Goal: Information Seeking & Learning: Learn about a topic

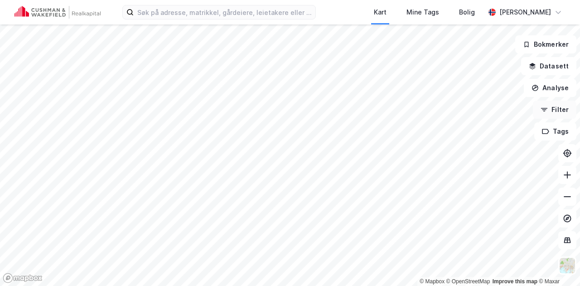
click at [556, 106] on button "Filter" at bounding box center [555, 110] width 44 height 18
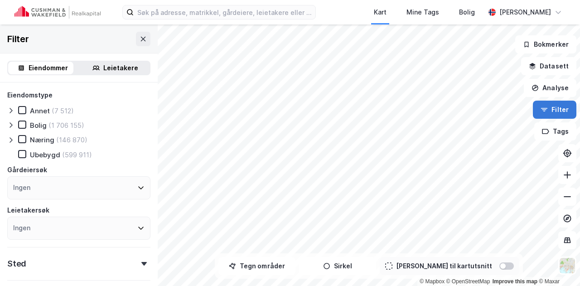
click at [556, 106] on button "Filter" at bounding box center [555, 110] width 44 height 18
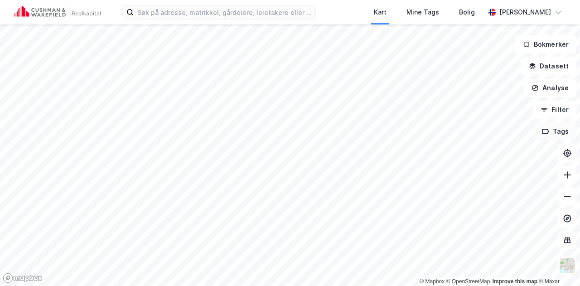
click at [567, 133] on button "Tags" at bounding box center [555, 131] width 42 height 18
click at [565, 132] on button "Tags" at bounding box center [555, 131] width 42 height 18
click at [562, 71] on button "Datasett" at bounding box center [548, 66] width 55 height 18
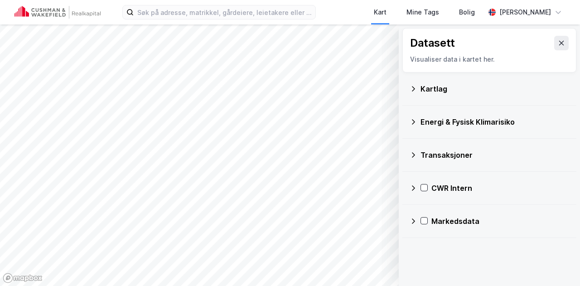
click at [444, 185] on div "CWR Intern" at bounding box center [500, 188] width 138 height 11
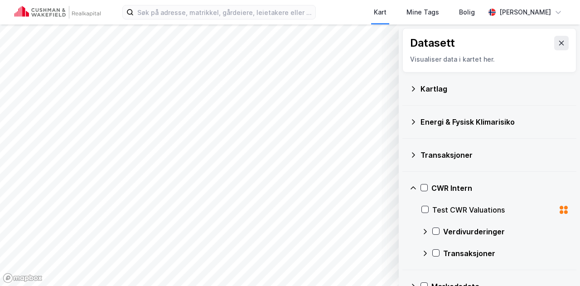
scroll to position [19, 0]
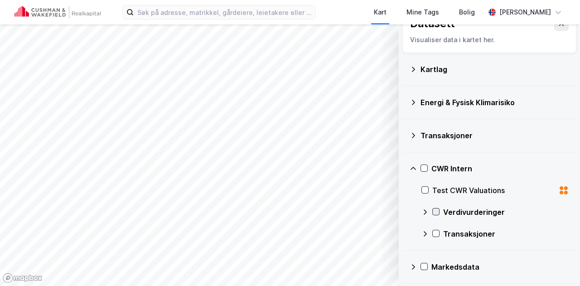
click at [435, 210] on icon at bounding box center [436, 211] width 6 height 6
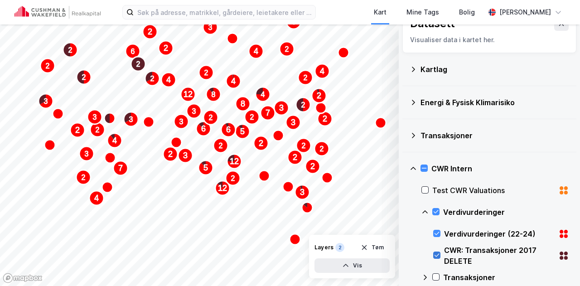
click at [438, 254] on icon at bounding box center [437, 255] width 5 height 3
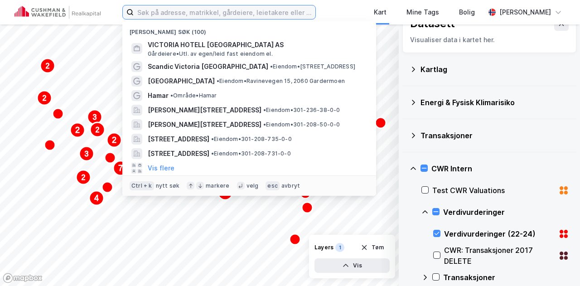
click at [183, 17] on input at bounding box center [225, 12] width 182 height 14
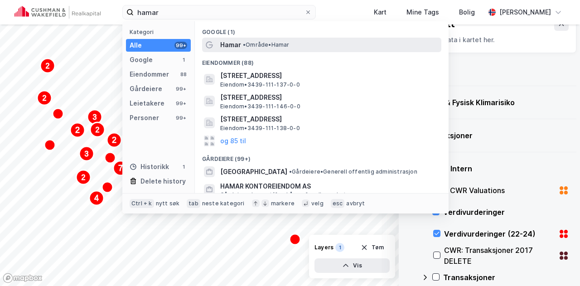
click at [220, 47] on div "Hamar • Område • [GEOGRAPHIC_DATA]" at bounding box center [321, 45] width 239 height 15
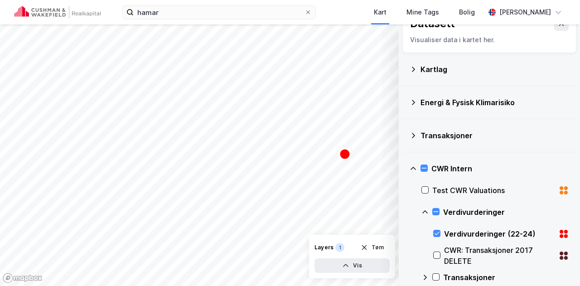
scroll to position [0, 0]
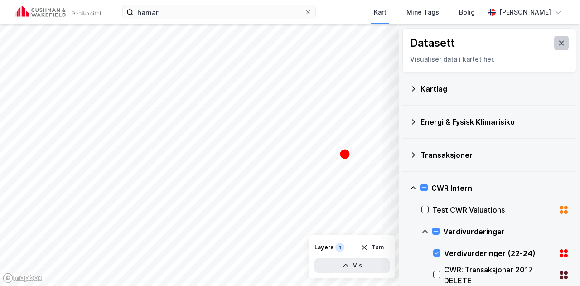
click at [554, 43] on button at bounding box center [561, 43] width 15 height 15
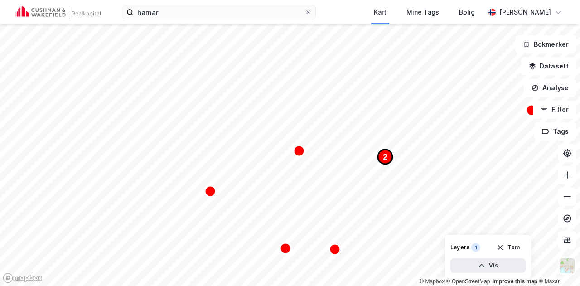
click at [382, 155] on icon "Map marker" at bounding box center [385, 157] width 15 height 15
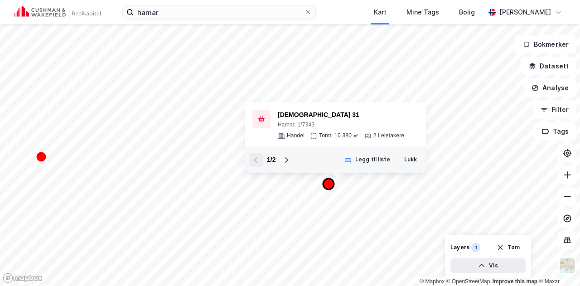
click at [331, 185] on icon "Map marker" at bounding box center [328, 184] width 11 height 11
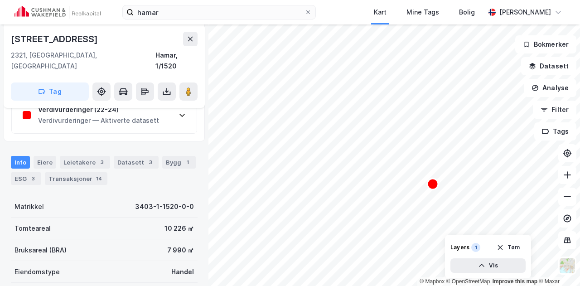
scroll to position [181, 0]
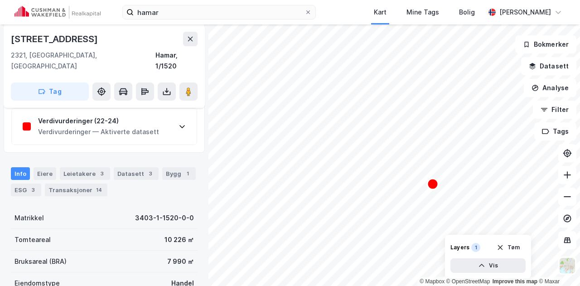
click at [67, 126] on div "Verdivurderinger — Aktiverte datasett" at bounding box center [98, 131] width 121 height 11
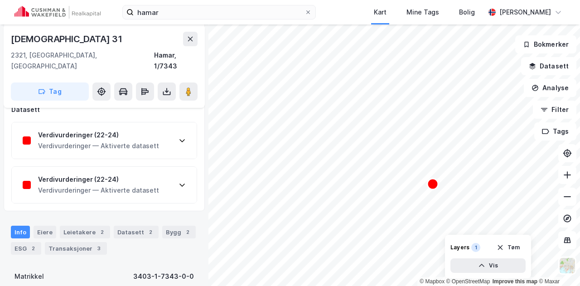
scroll to position [91, 0]
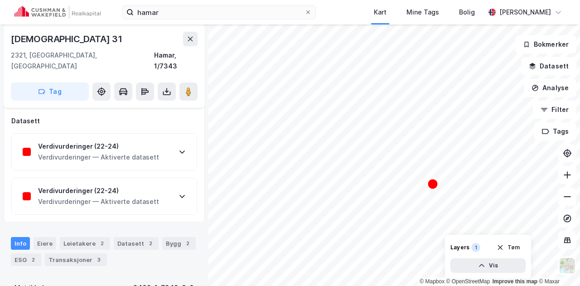
click at [134, 178] on div "Verdivurderinger (22-24) Verdivurderinger — Aktiverte datasett" at bounding box center [104, 196] width 185 height 36
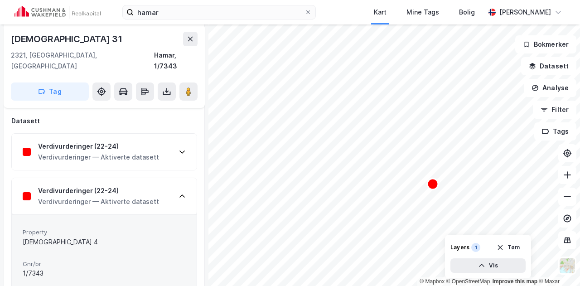
scroll to position [136, 0]
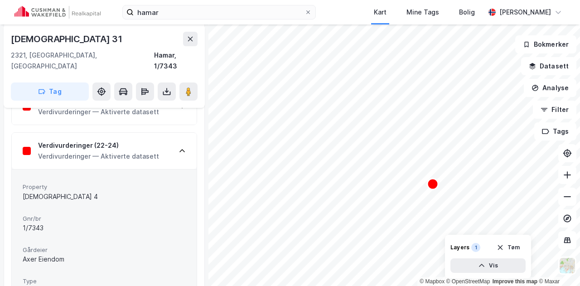
click at [136, 109] on div "Verdivurderinger (22-24) Verdivurderinger — Aktiverte datasett" at bounding box center [104, 106] width 185 height 36
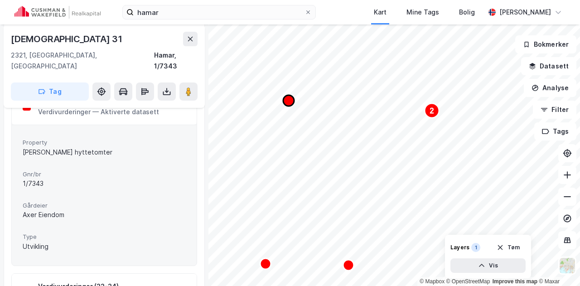
click at [289, 102] on icon "Map marker" at bounding box center [288, 100] width 11 height 11
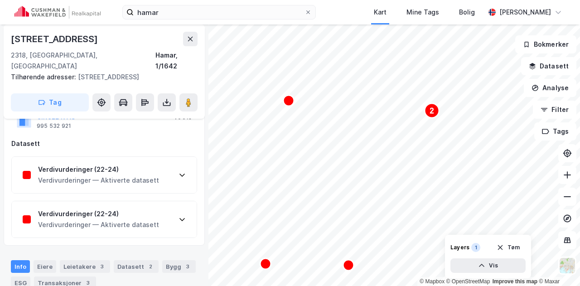
scroll to position [91, 0]
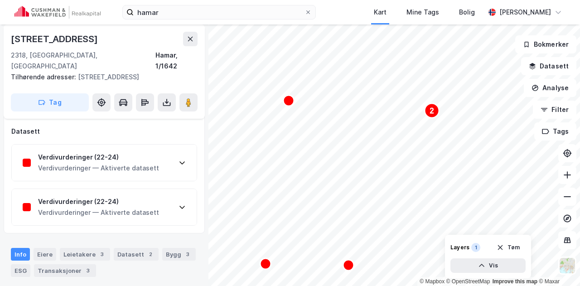
click at [150, 196] on div "Verdivurderinger (22-24)" at bounding box center [98, 201] width 121 height 11
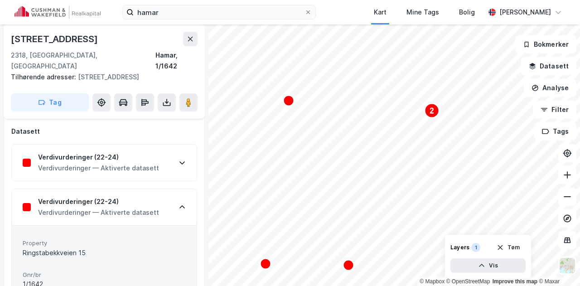
click at [148, 152] on div "Verdivurderinger (22-24)" at bounding box center [98, 157] width 121 height 11
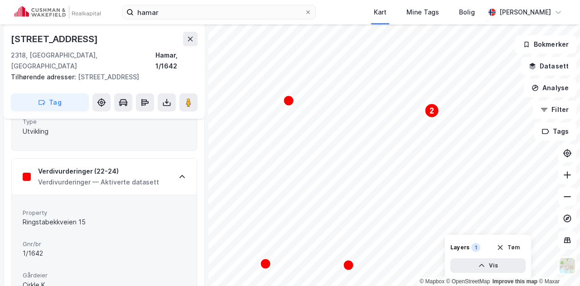
scroll to position [272, 0]
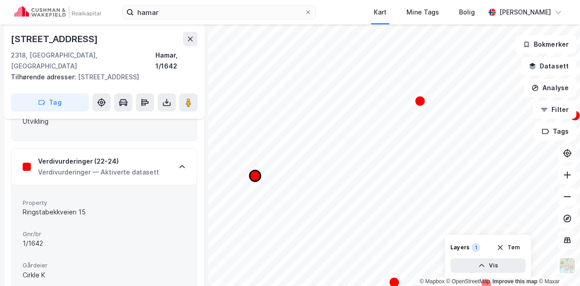
click at [259, 177] on icon "Map marker" at bounding box center [255, 175] width 11 height 11
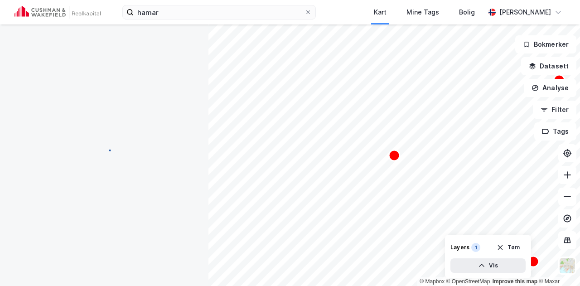
scroll to position [0, 0]
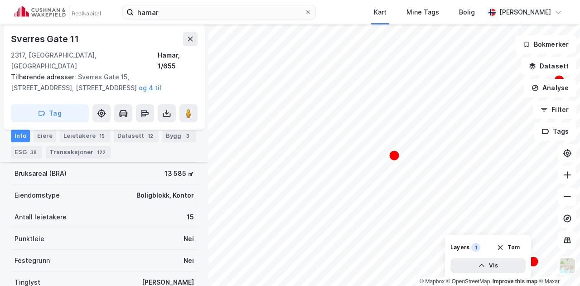
scroll to position [242, 0]
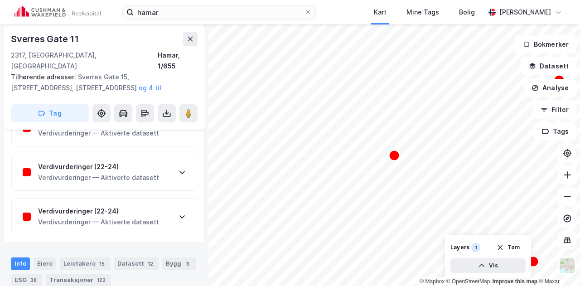
click at [155, 163] on div "Verdivurderinger (22-24) Verdivurderinger — Aktiverte datasett" at bounding box center [104, 172] width 185 height 36
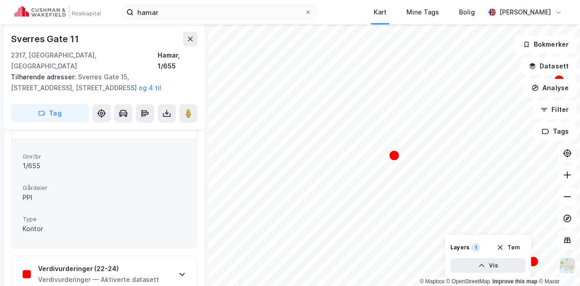
scroll to position [333, 0]
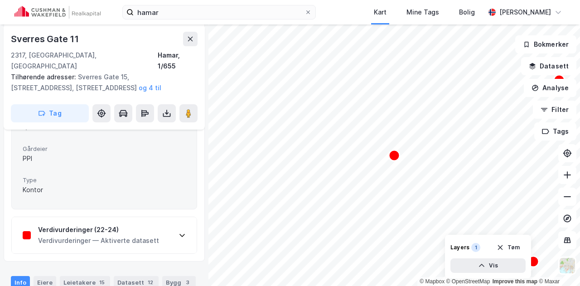
click at [174, 228] on div "Verdivurderinger (22-24) Verdivurderinger — Aktiverte datasett" at bounding box center [104, 235] width 185 height 36
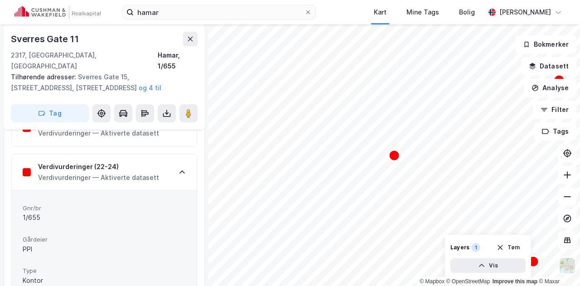
scroll to position [197, 0]
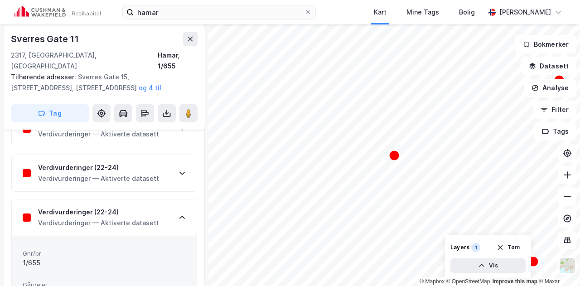
click at [153, 173] on div "Verdivurderinger — Aktiverte datasett" at bounding box center [98, 178] width 121 height 11
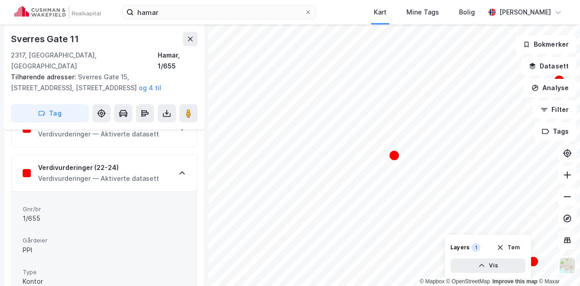
click at [155, 127] on div "Verdivurderinger (22-24) Verdivurderinger — Aktiverte datasett" at bounding box center [104, 129] width 185 height 36
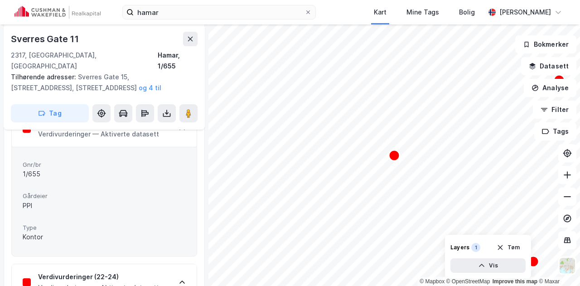
scroll to position [242, 0]
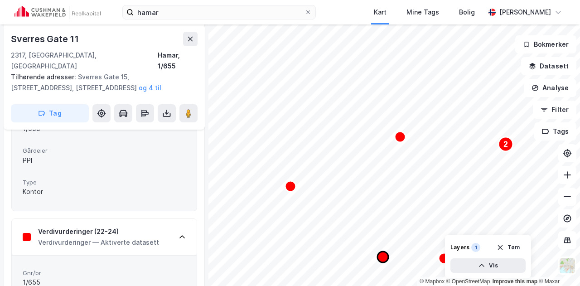
click at [385, 257] on icon "Map marker" at bounding box center [383, 257] width 11 height 11
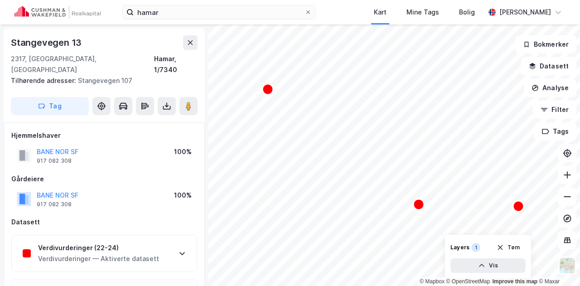
scroll to position [242, 0]
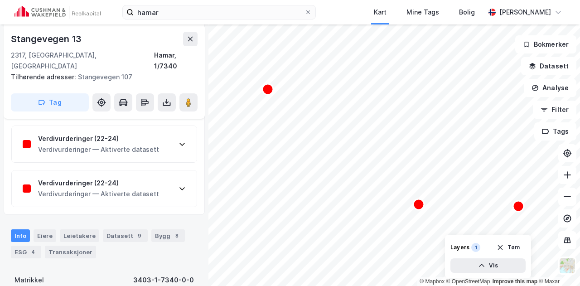
click at [73, 189] on div "Verdivurderinger — Aktiverte datasett" at bounding box center [98, 194] width 121 height 11
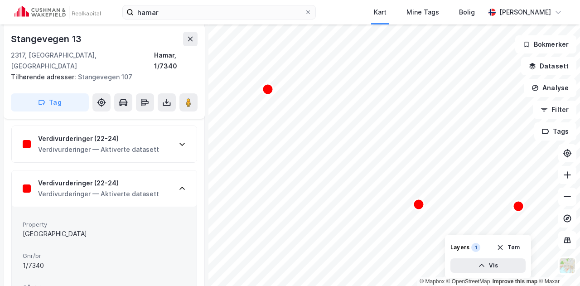
click at [87, 133] on div "Verdivurderinger (22-24)" at bounding box center [98, 138] width 121 height 11
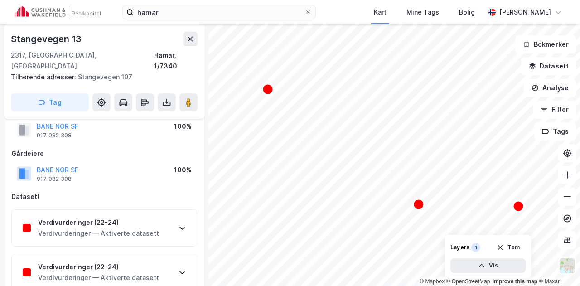
scroll to position [0, 0]
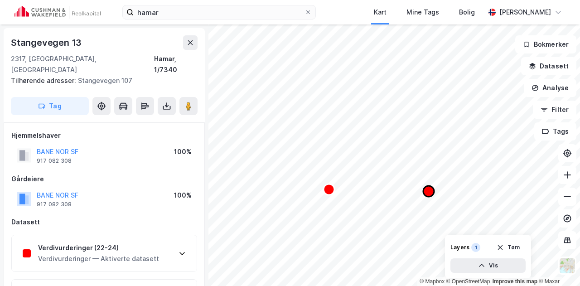
click at [428, 193] on icon "Map marker" at bounding box center [428, 191] width 11 height 11
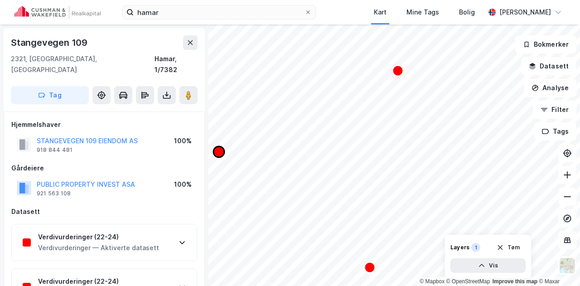
click at [221, 151] on icon "Map marker" at bounding box center [218, 151] width 11 height 11
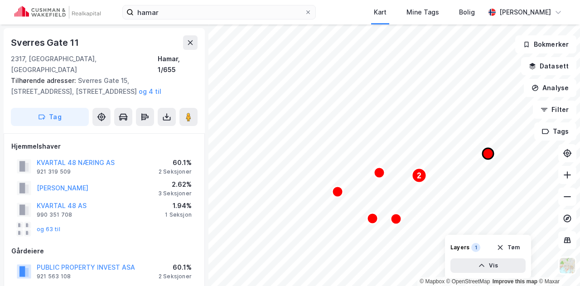
click at [489, 155] on icon "Map marker" at bounding box center [488, 153] width 11 height 11
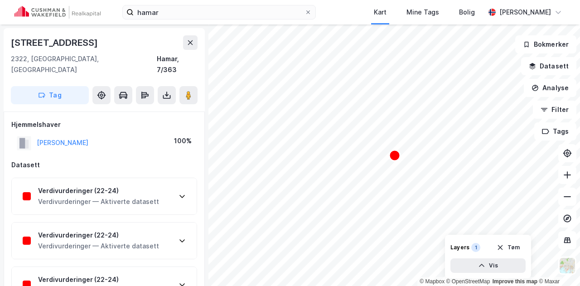
click at [120, 199] on div "Verdivurderinger (22-24) Verdivurderinger — Aktiverte datasett" at bounding box center [104, 196] width 185 height 36
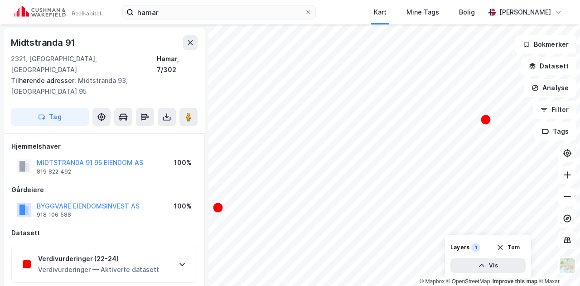
click at [73, 264] on div "Verdivurderinger — Aktiverte datasett" at bounding box center [98, 269] width 121 height 11
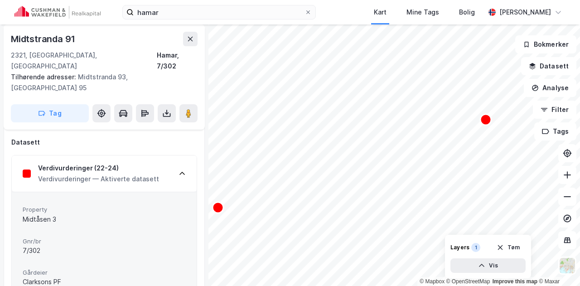
scroll to position [136, 0]
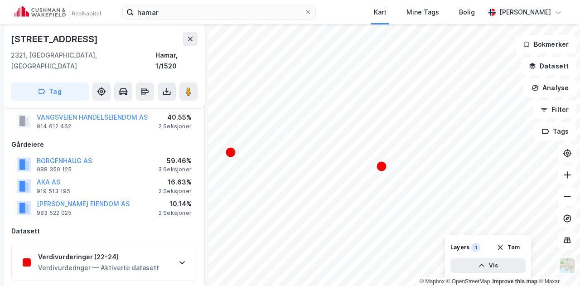
scroll to position [91, 0]
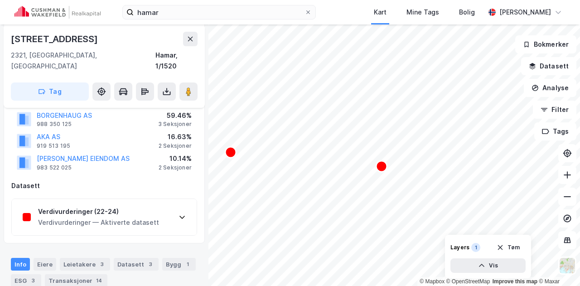
click at [125, 217] on div "Verdivurderinger — Aktiverte datasett" at bounding box center [98, 222] width 121 height 11
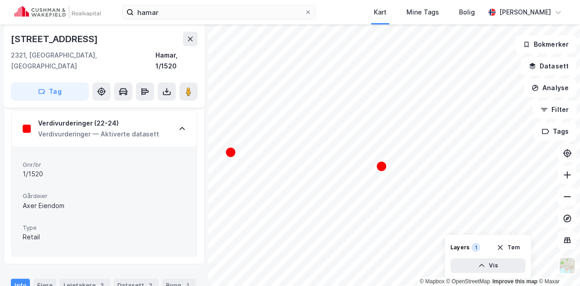
scroll to position [181, 0]
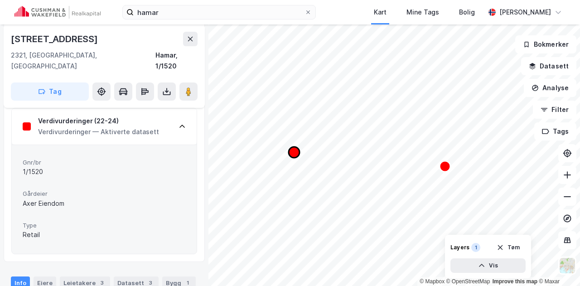
click at [297, 155] on icon "Map marker" at bounding box center [294, 152] width 11 height 11
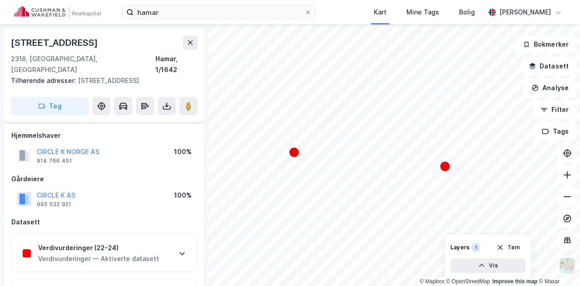
scroll to position [181, 0]
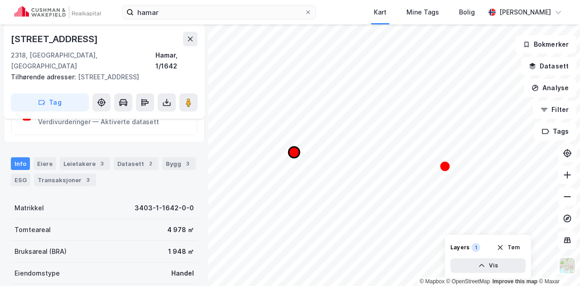
click at [291, 152] on icon "Map marker" at bounding box center [294, 152] width 11 height 11
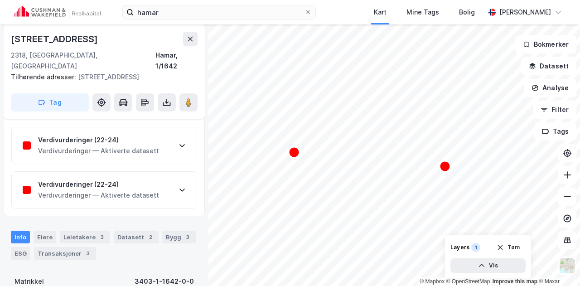
scroll to position [91, 0]
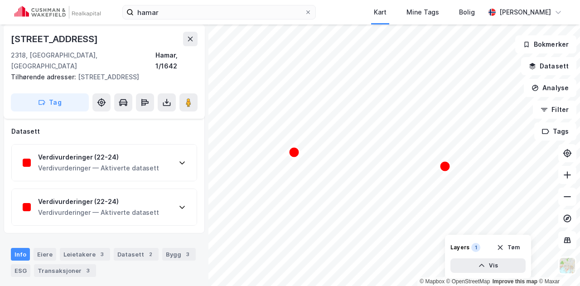
click at [124, 163] on div "Verdivurderinger — Aktiverte datasett" at bounding box center [98, 168] width 121 height 11
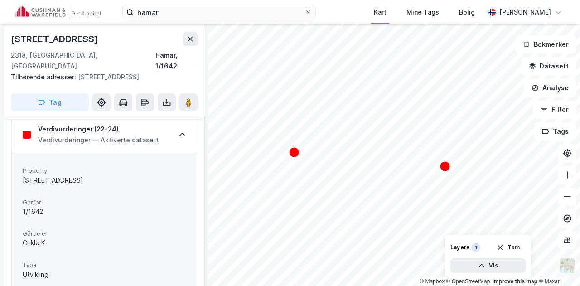
scroll to position [136, 0]
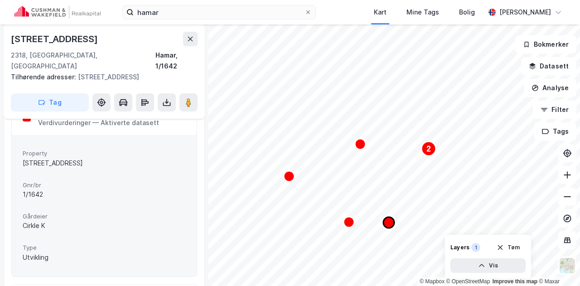
click at [390, 224] on icon "Map marker" at bounding box center [388, 222] width 11 height 11
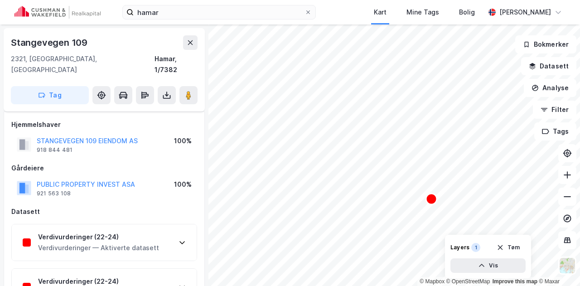
scroll to position [136, 0]
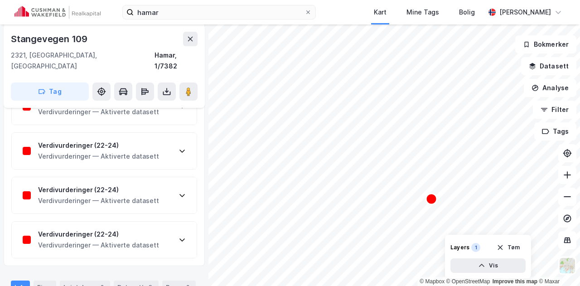
click at [79, 151] on div "Verdivurderinger — Aktiverte datasett" at bounding box center [98, 156] width 121 height 11
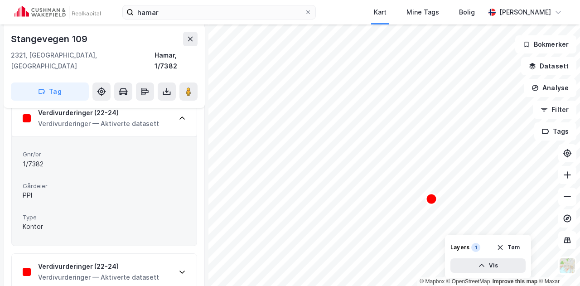
scroll to position [181, 0]
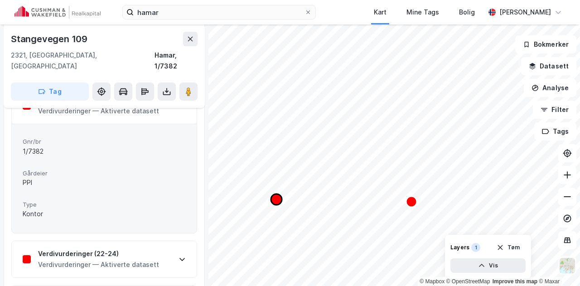
click at [275, 201] on icon "Map marker" at bounding box center [276, 199] width 11 height 11
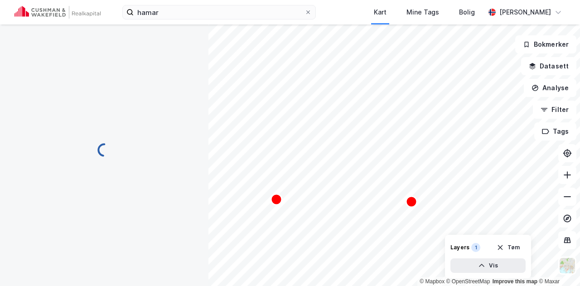
scroll to position [181, 0]
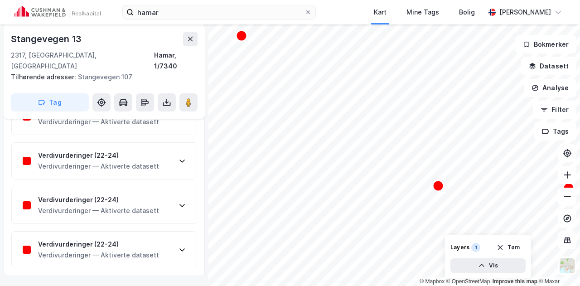
click at [138, 205] on div "Verdivurderinger — Aktiverte datasett" at bounding box center [98, 210] width 121 height 11
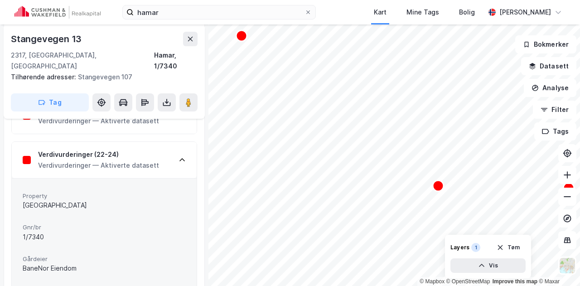
scroll to position [272, 0]
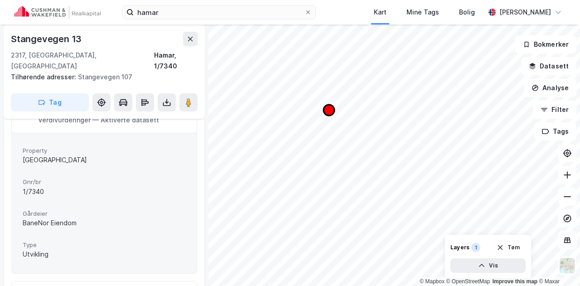
click at [328, 114] on icon "Map marker" at bounding box center [329, 110] width 11 height 11
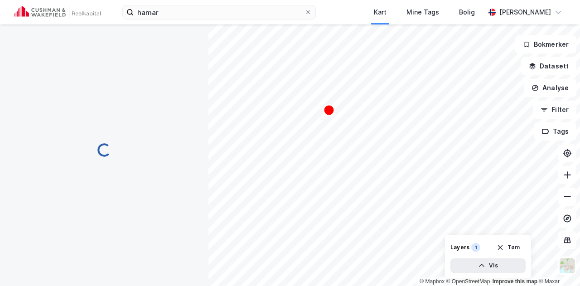
scroll to position [272, 0]
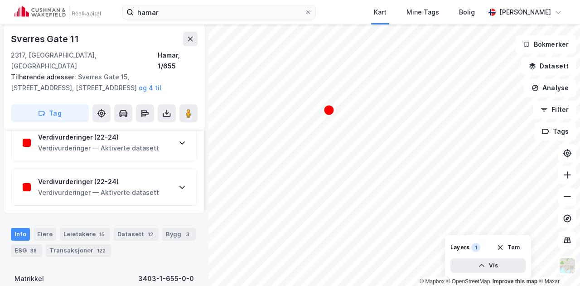
click at [152, 176] on div "Verdivurderinger (22-24)" at bounding box center [98, 181] width 121 height 11
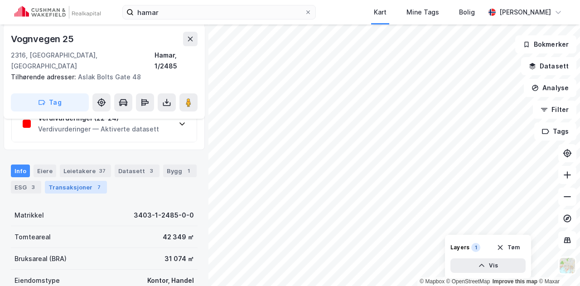
scroll to position [136, 0]
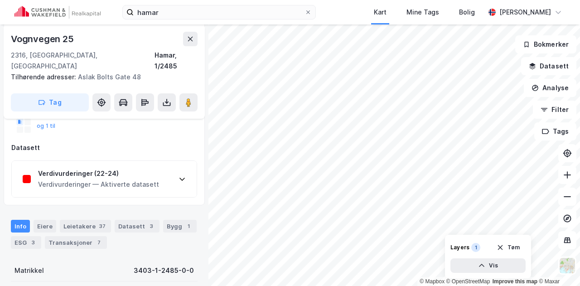
click at [67, 179] on div "Verdivurderinger — Aktiverte datasett" at bounding box center [98, 184] width 121 height 11
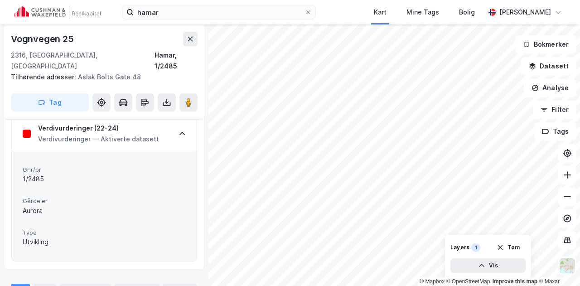
scroll to position [0, 0]
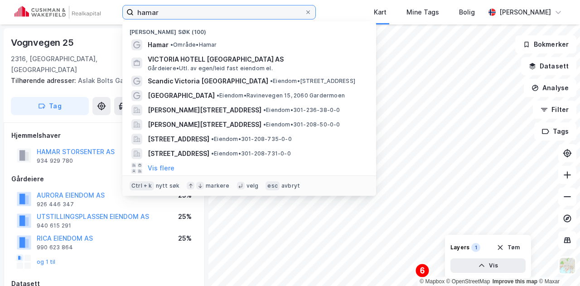
click at [162, 15] on input "hamar" at bounding box center [219, 12] width 171 height 14
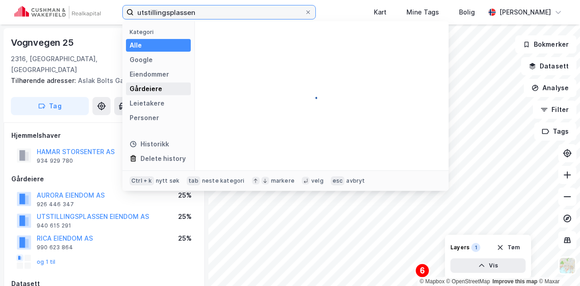
type input "utstillingsplassen"
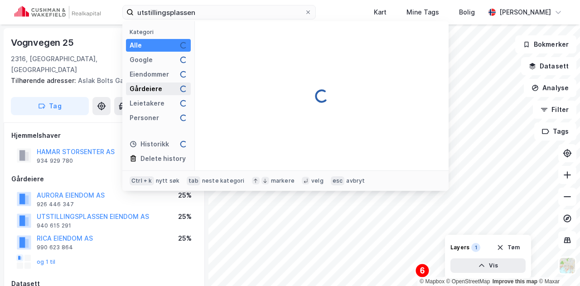
click at [154, 86] on div "Gårdeiere" at bounding box center [146, 88] width 33 height 11
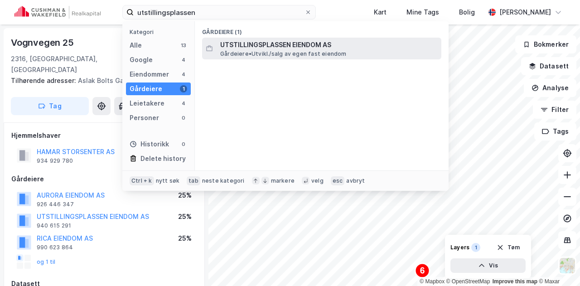
click at [238, 52] on span "[PERSON_NAME][GEOGRAPHIC_DATA]/salg av egen fast eiendom" at bounding box center [283, 53] width 126 height 7
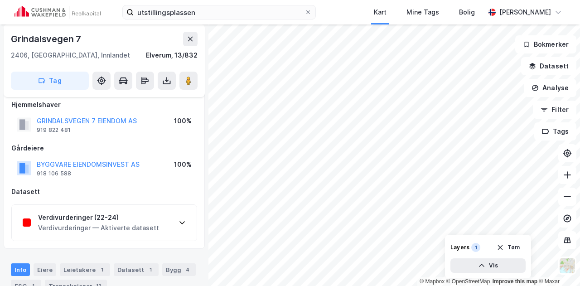
scroll to position [54, 0]
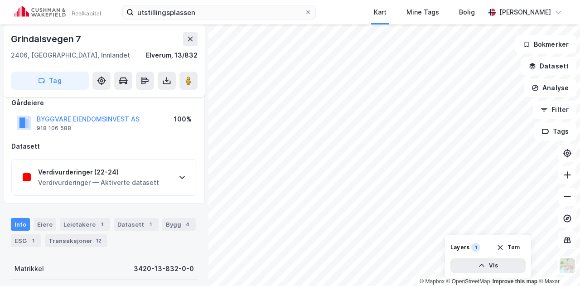
click at [119, 174] on div "Verdivurderinger (22-24)" at bounding box center [98, 172] width 121 height 11
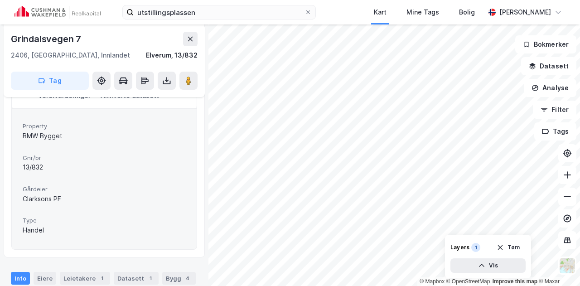
scroll to position [145, 0]
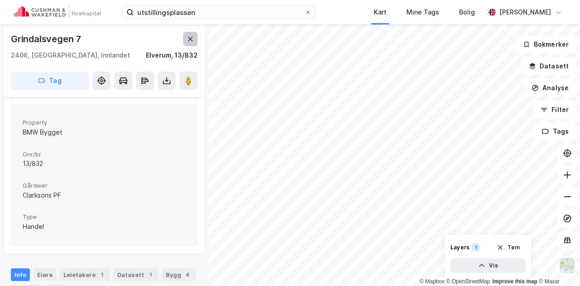
click at [192, 39] on icon at bounding box center [190, 38] width 7 height 7
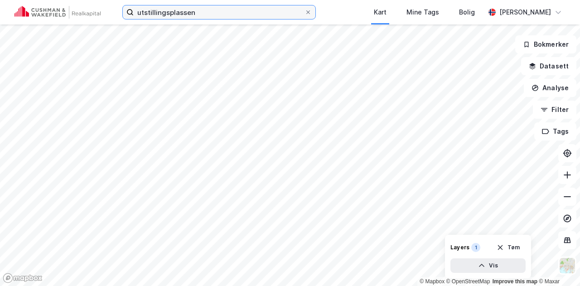
click at [201, 14] on input "utstillingsplassen" at bounding box center [219, 12] width 171 height 14
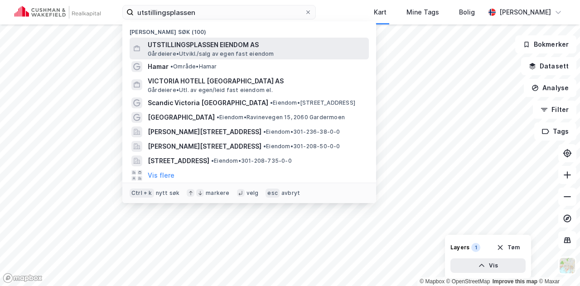
click at [193, 48] on span "UTSTILLINGSPLASSEN EIENDOM AS" at bounding box center [257, 44] width 218 height 11
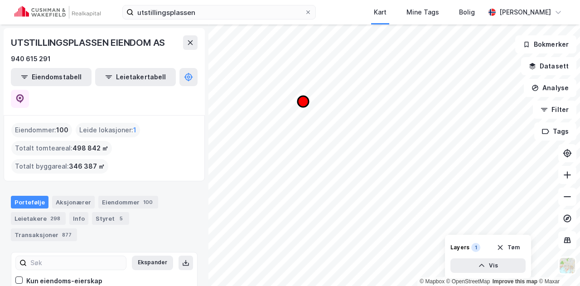
click at [303, 102] on icon "Map marker" at bounding box center [303, 101] width 11 height 11
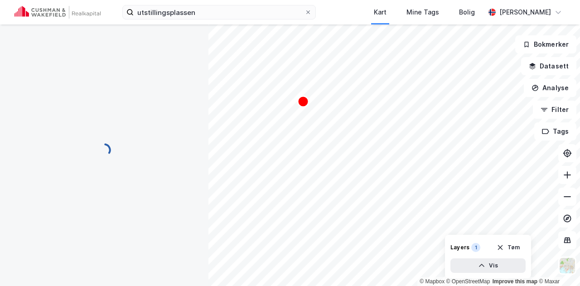
scroll to position [145, 0]
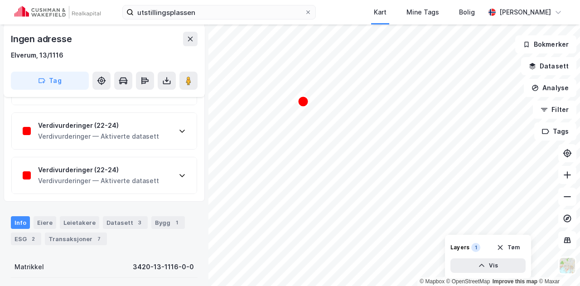
click at [186, 159] on div "Verdivurderinger (22-24) Verdivurderinger — Aktiverte datasett" at bounding box center [104, 175] width 185 height 36
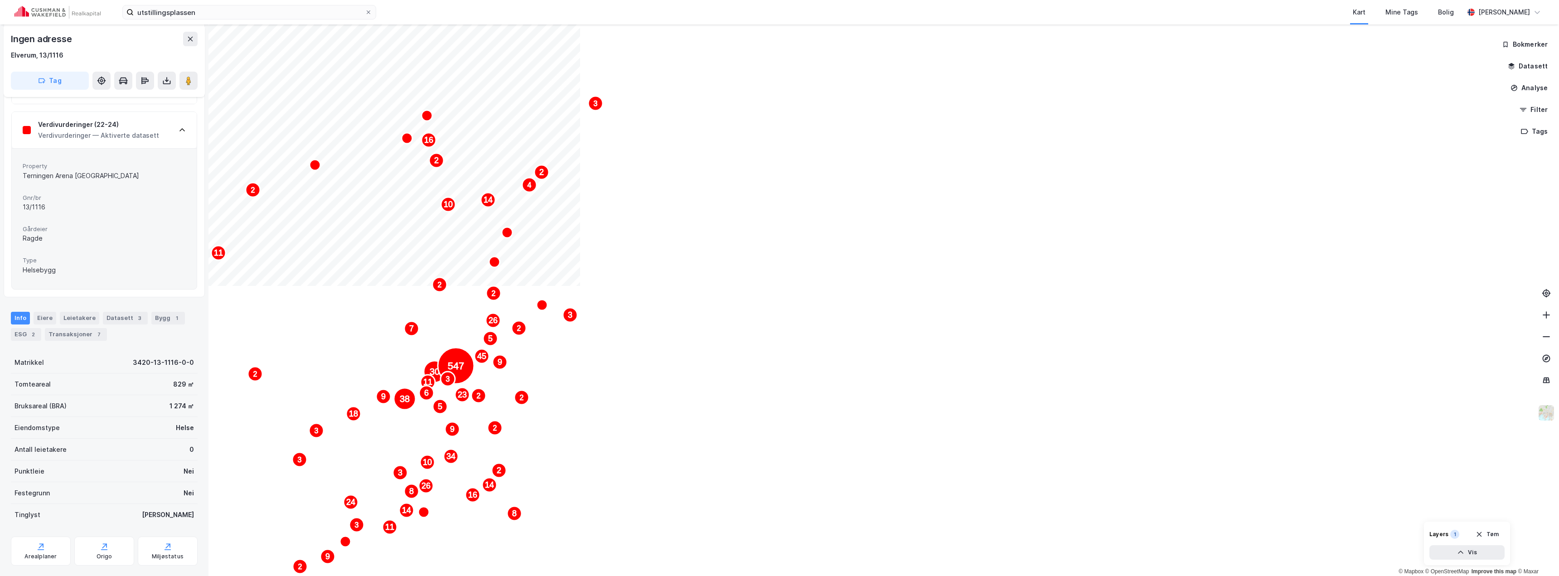
scroll to position [191, 0]
